Goal: Transaction & Acquisition: Purchase product/service

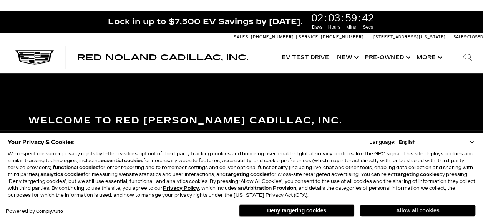
click at [399, 214] on button "Allow all cookies" at bounding box center [417, 211] width 115 height 12
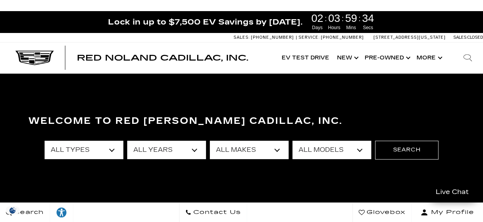
click at [111, 152] on select "All Types New Used Certified Used Demo" at bounding box center [84, 150] width 79 height 18
select select "Certified Used"
click at [45, 141] on select "All Types New Used Certified Used Demo" at bounding box center [84, 150] width 79 height 18
click at [195, 151] on select "All Years 2024 2023 2022 2021" at bounding box center [166, 150] width 79 height 18
select select "2024"
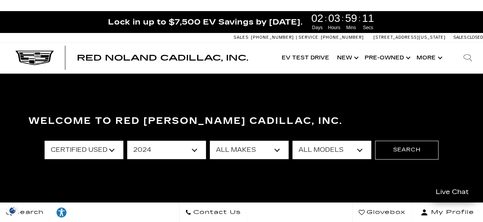
click at [127, 141] on select "All Years 2024 2023 2022 2021" at bounding box center [166, 150] width 79 height 18
click at [278, 150] on select "All Makes Cadillac" at bounding box center [249, 150] width 79 height 18
select select "Cadillac"
click at [210, 141] on select "All Makes Cadillac" at bounding box center [249, 150] width 79 height 18
click at [360, 151] on select "All Models XT5 XT6" at bounding box center [331, 150] width 79 height 18
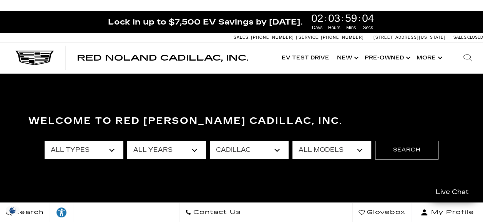
click at [360, 151] on select "All Models XT5 XT6" at bounding box center [331, 150] width 79 height 18
click at [110, 151] on select "All Types Certified Used" at bounding box center [84, 150] width 79 height 18
select select "Filter by type"
click at [45, 141] on select "All Types Certified Used" at bounding box center [84, 150] width 79 height 18
click at [195, 151] on select "All Years 2024" at bounding box center [166, 150] width 79 height 18
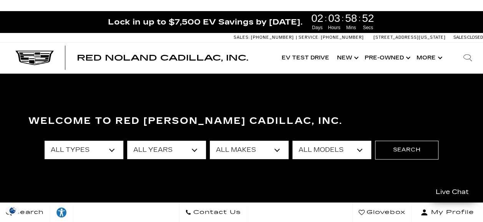
select select "Filter by year"
click at [127, 141] on select "All Years 2024" at bounding box center [166, 150] width 79 height 18
click at [359, 148] on select "All Models CT4 CT5 CT5-V Escalade Escalade ESV ESCALADE IQ ESCALADE IQL LYRIQ O…" at bounding box center [331, 150] width 79 height 18
select select "Escalade ESV"
click at [292, 141] on select "All Models CT4 CT5 CT5-V Escalade Escalade ESV ESCALADE IQ ESCALADE IQL LYRIQ O…" at bounding box center [331, 150] width 79 height 18
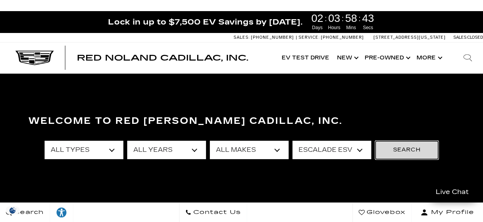
click at [418, 151] on button "Search" at bounding box center [406, 150] width 63 height 18
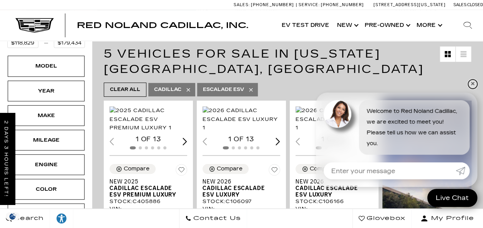
click at [473, 83] on link "✕" at bounding box center [472, 84] width 9 height 9
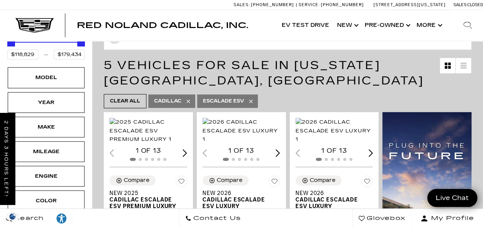
scroll to position [114, 0]
